Goal: Task Accomplishment & Management: Complete application form

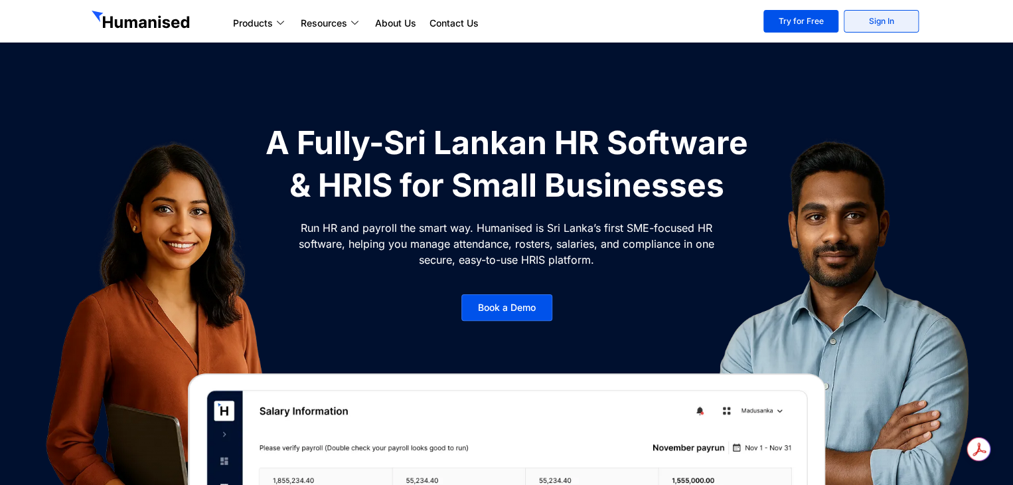
click at [860, 26] on link "Sign In" at bounding box center [881, 21] width 75 height 23
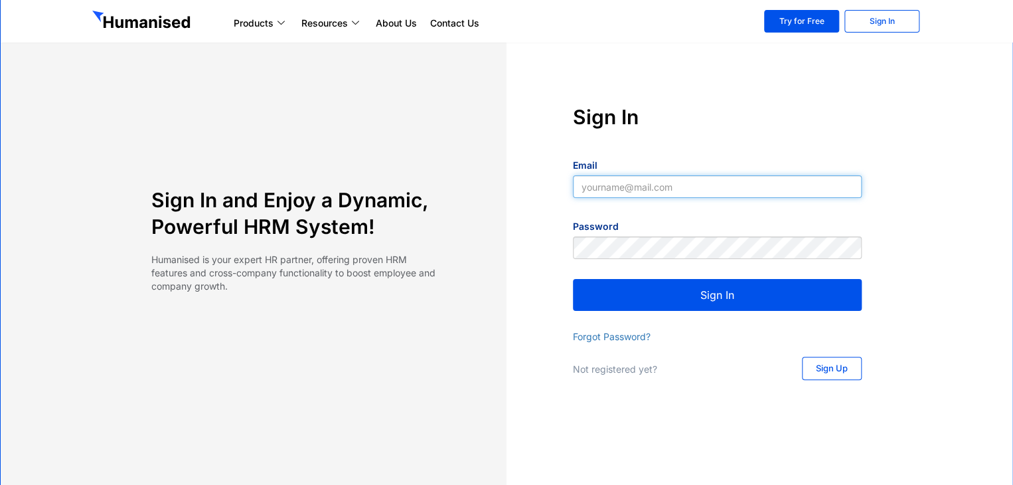
type input "[EMAIL_ADDRESS][DOMAIN_NAME]"
click at [715, 293] on button "Sign In" at bounding box center [717, 295] width 289 height 32
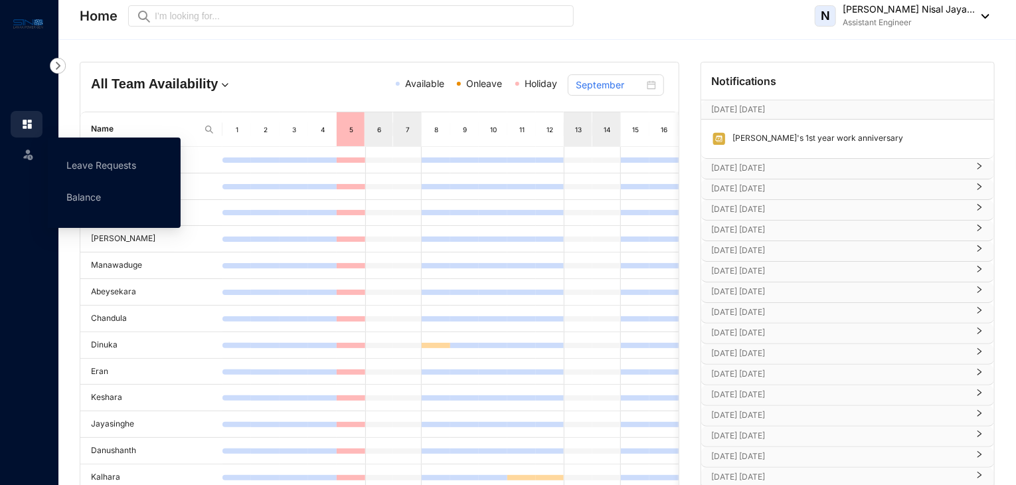
click at [31, 150] on img at bounding box center [27, 153] width 13 height 13
click at [78, 193] on link "Balance" at bounding box center [83, 196] width 35 height 11
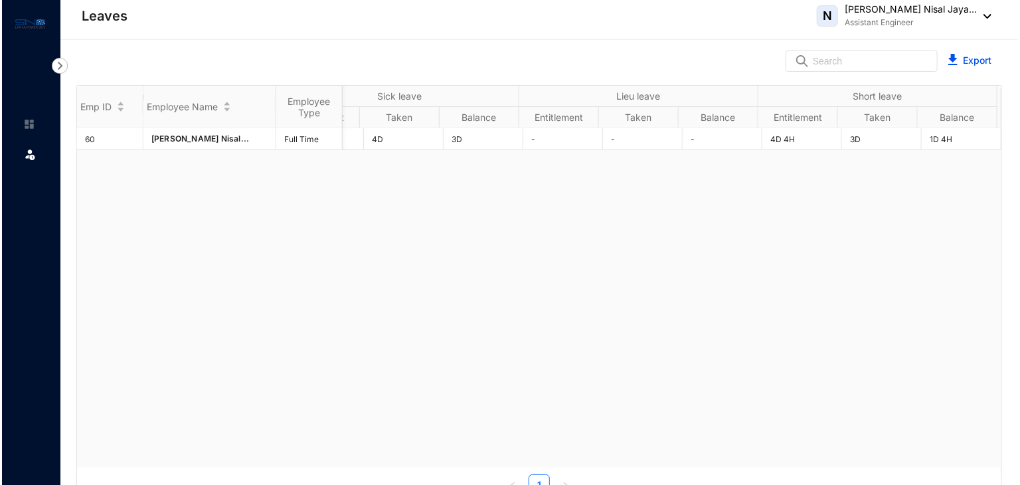
scroll to position [0, 545]
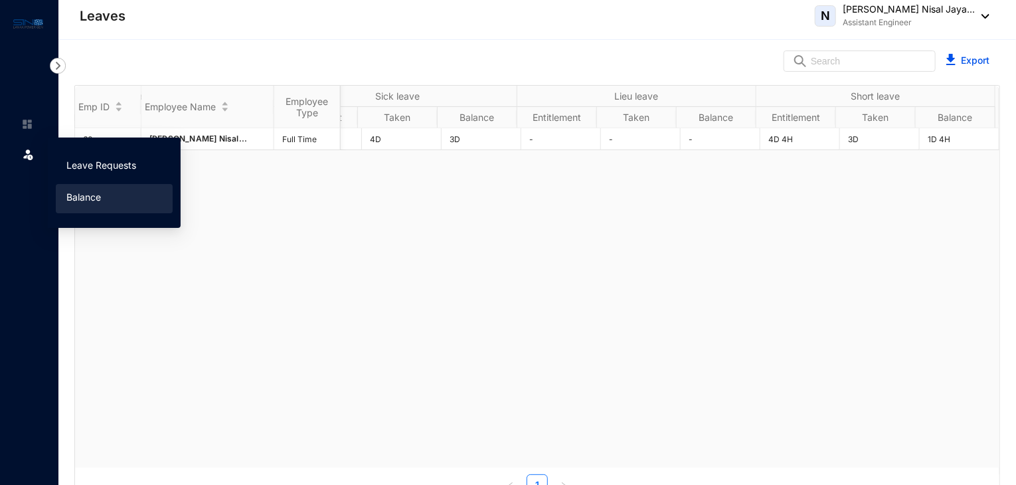
click at [109, 171] on link "Leave Requests" at bounding box center [101, 164] width 70 height 11
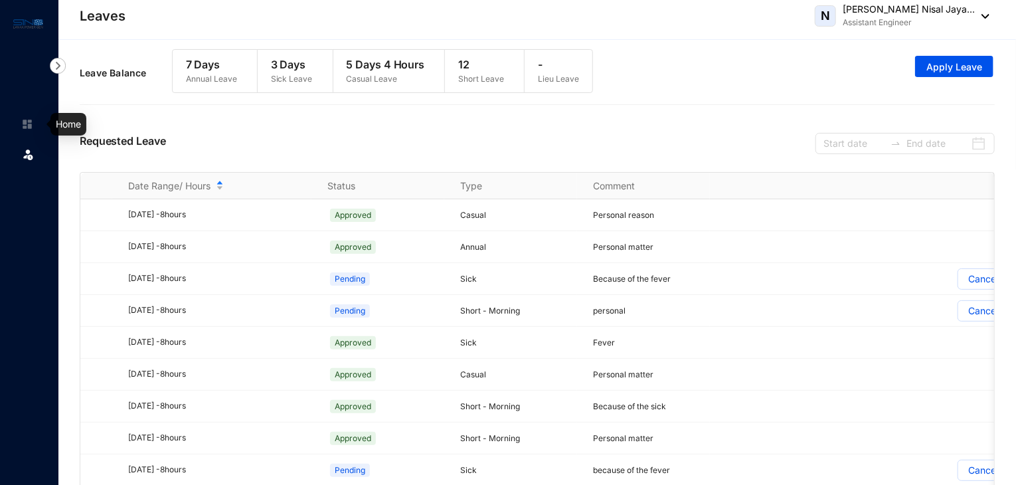
click at [32, 125] on img at bounding box center [27, 124] width 12 height 12
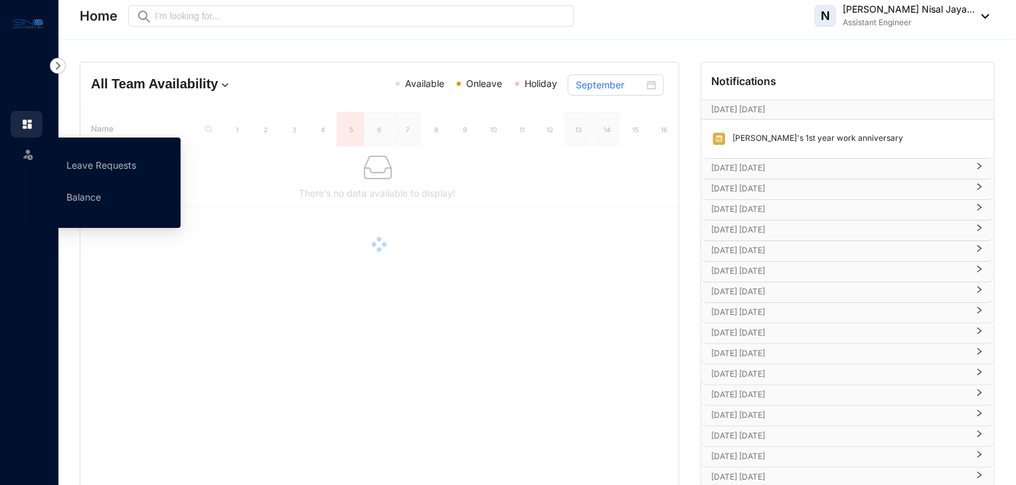
click at [19, 155] on div "Leave" at bounding box center [27, 151] width 32 height 29
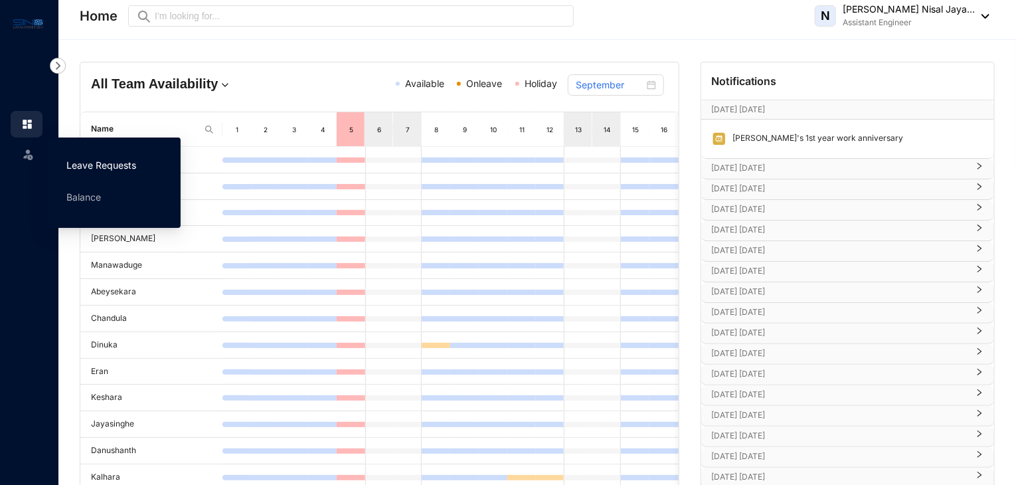
click at [121, 165] on link "Leave Requests" at bounding box center [101, 164] width 70 height 11
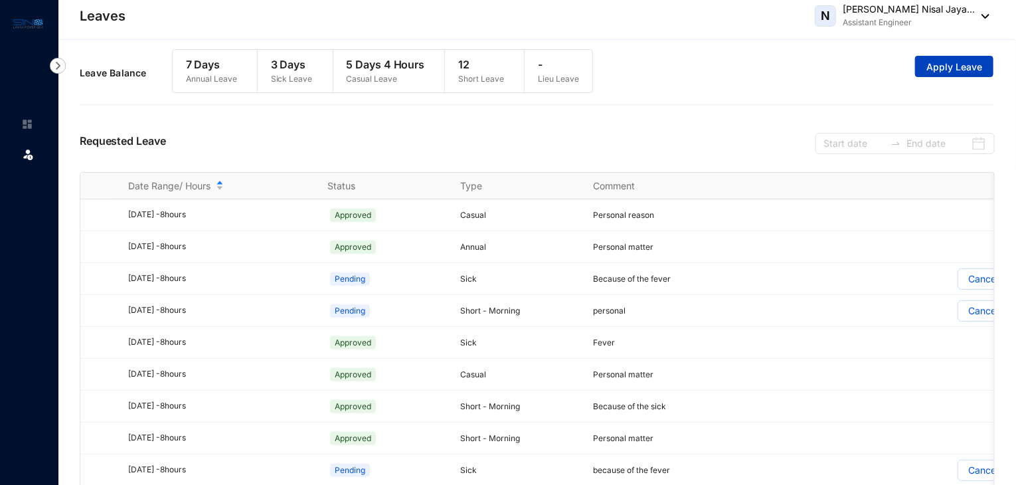
click at [950, 62] on span "Apply Leave" at bounding box center [954, 66] width 56 height 13
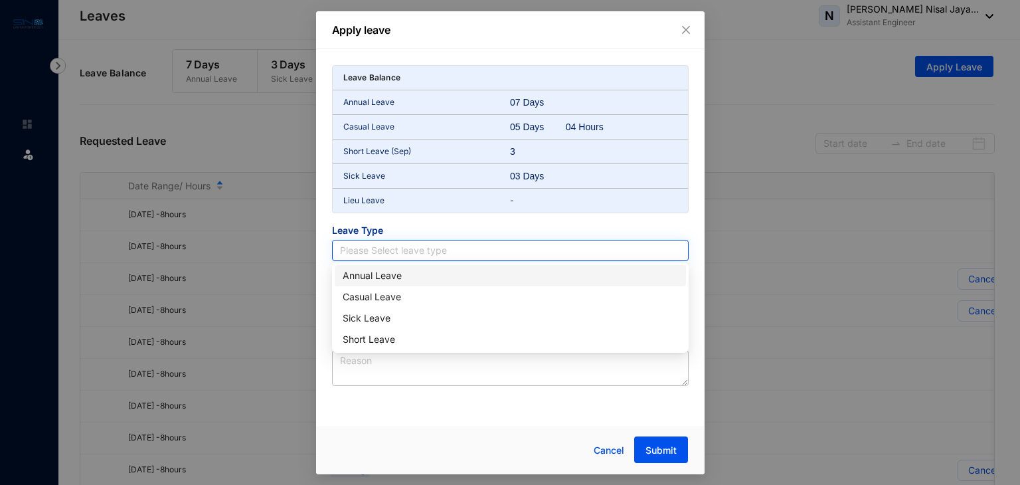
click at [411, 250] on input "search" at bounding box center [510, 250] width 341 height 20
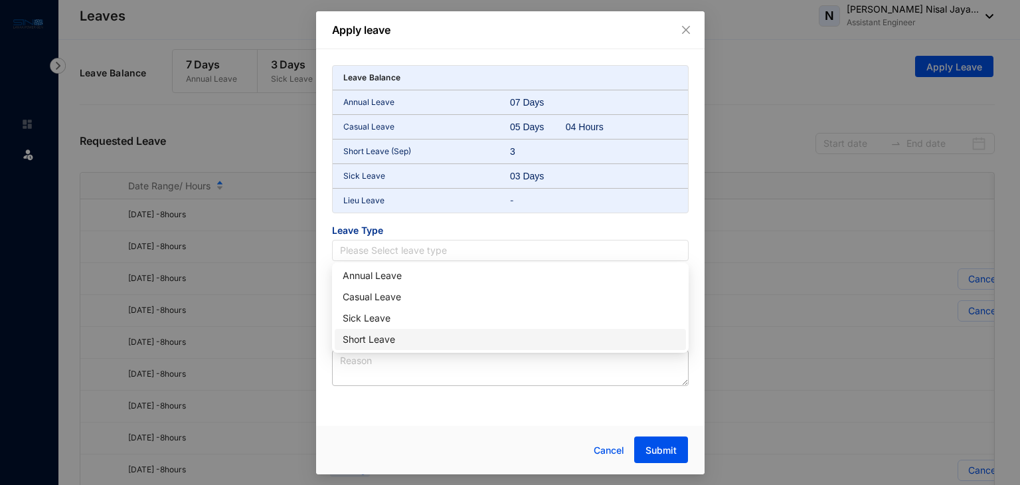
click at [388, 345] on div "Short Leave" at bounding box center [510, 339] width 335 height 15
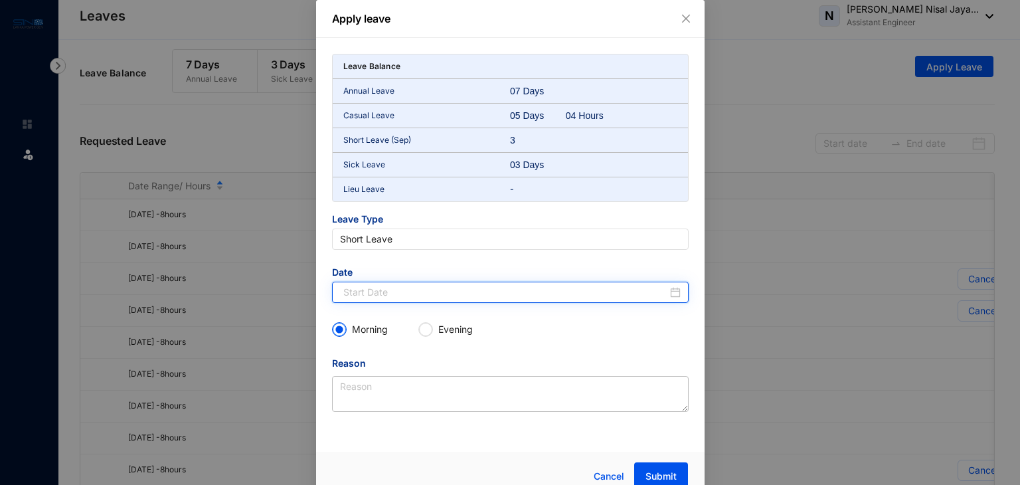
click at [396, 296] on input at bounding box center [505, 292] width 324 height 15
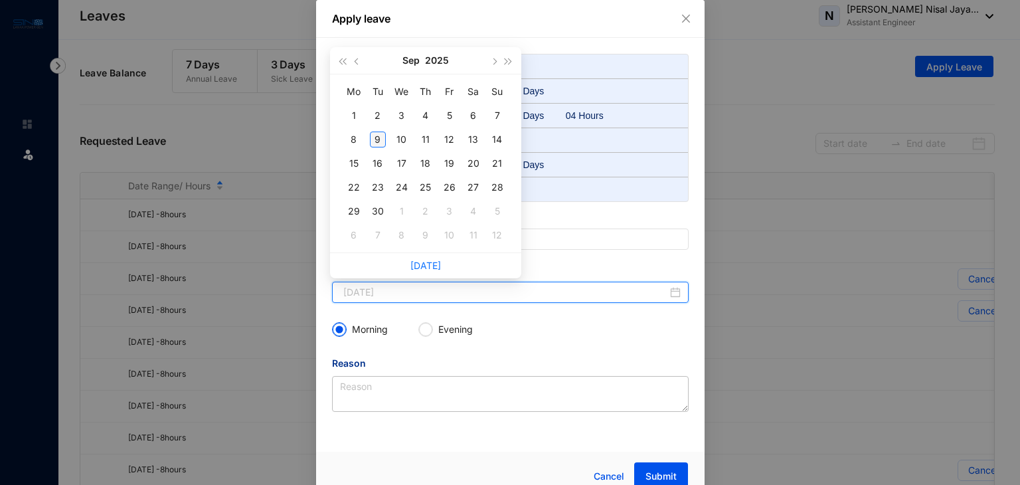
type input "2025-09-09"
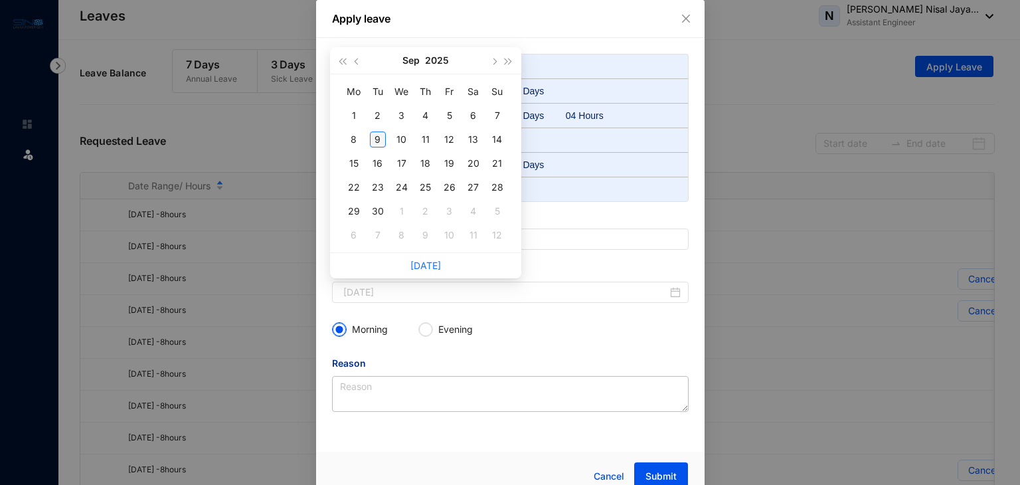
click at [378, 137] on div "9" at bounding box center [378, 139] width 16 height 16
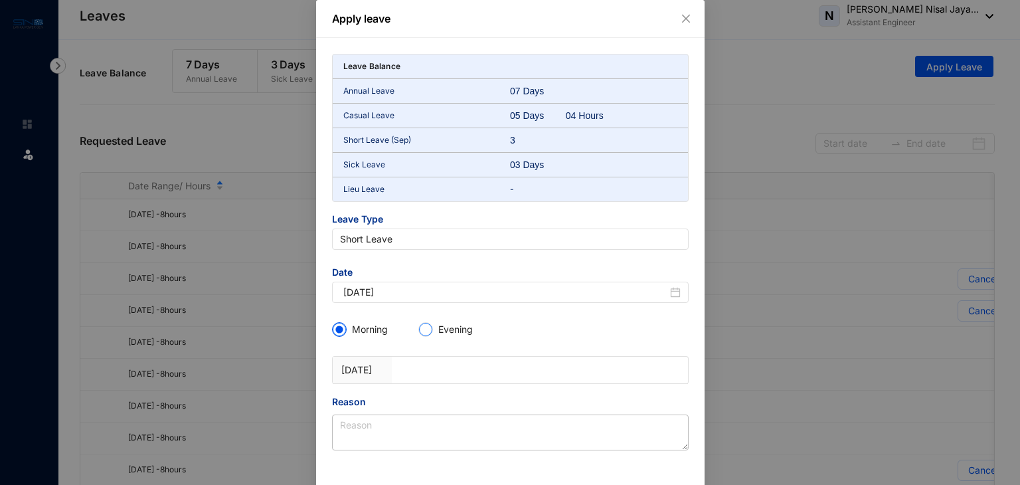
click at [429, 331] on input "Evening" at bounding box center [425, 329] width 13 height 13
radio input "true"
radio input "false"
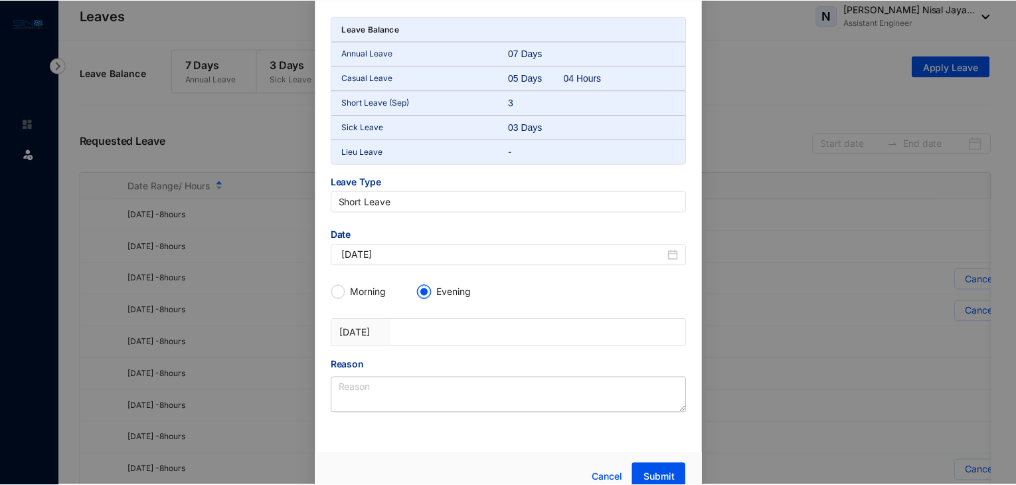
scroll to position [53, 0]
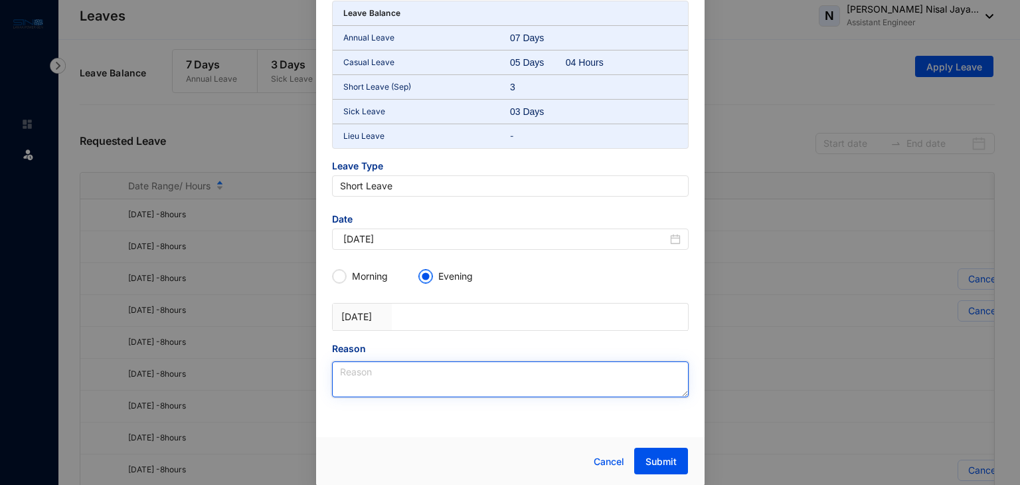
click at [372, 377] on textarea "Reason" at bounding box center [510, 379] width 357 height 36
type textarea "Personal reason"
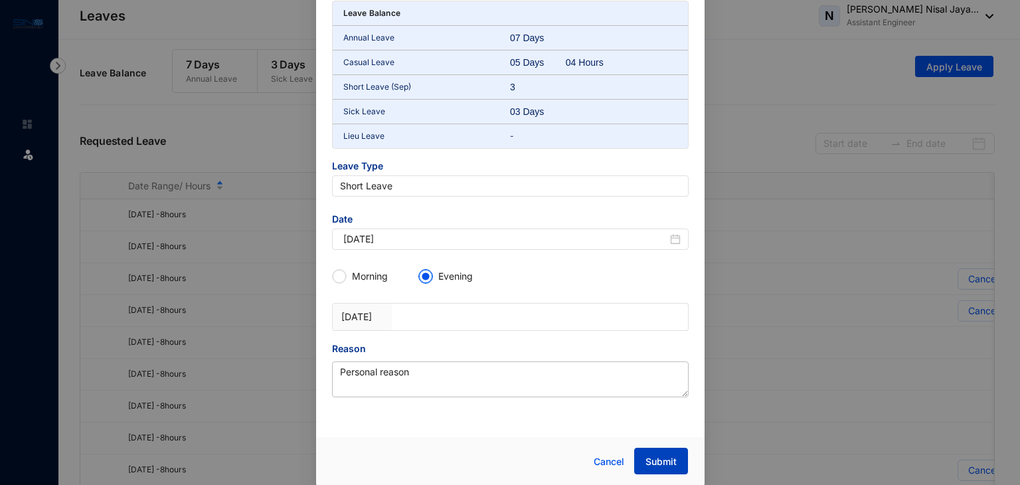
click at [669, 463] on span "Submit" at bounding box center [661, 461] width 31 height 13
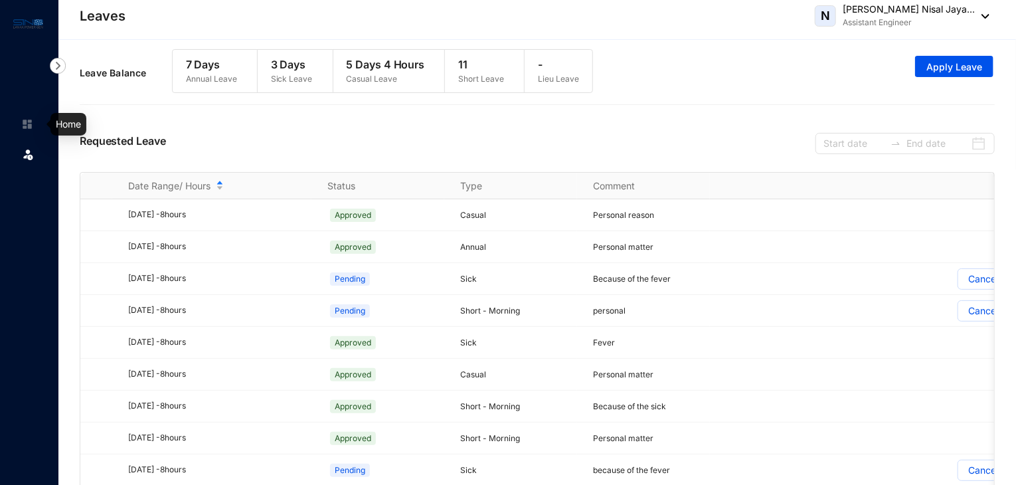
click at [24, 123] on img at bounding box center [27, 124] width 12 height 12
